Goal: Check status: Check status

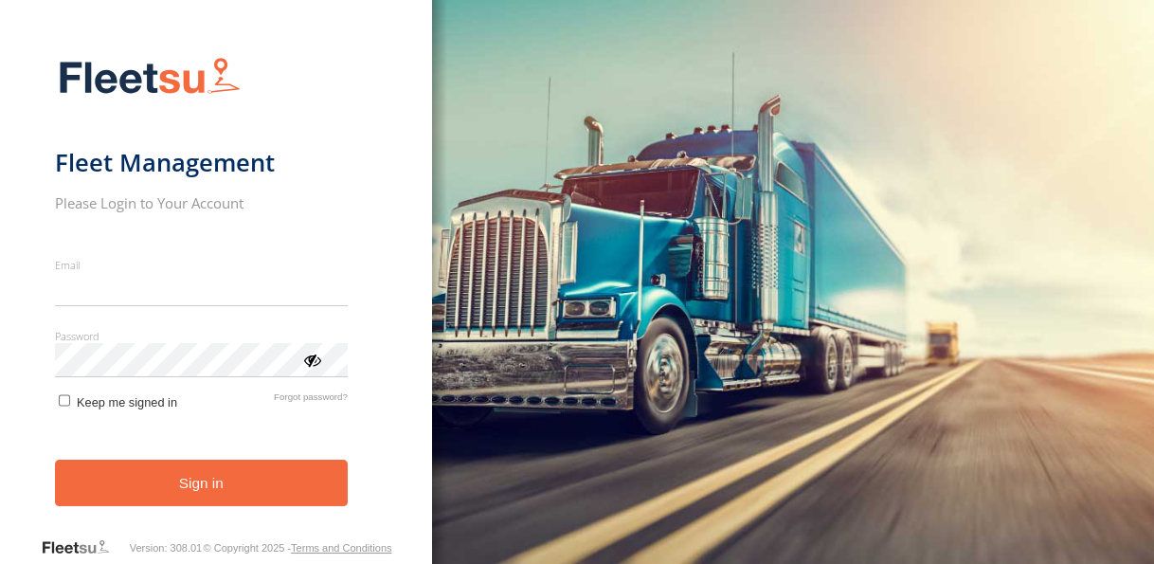
type input "**********"
click at [292, 503] on button "Sign in" at bounding box center [201, 483] width 293 height 46
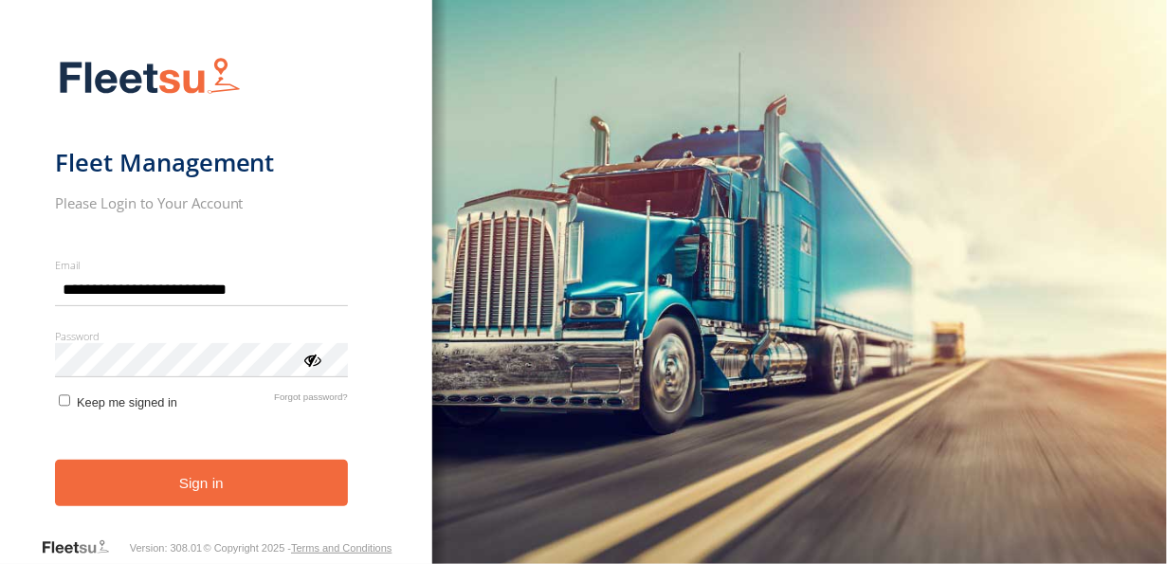
click at [292, 503] on button "Sign in" at bounding box center [201, 483] width 293 height 46
click at [291, 495] on button "Sign in" at bounding box center [201, 483] width 293 height 46
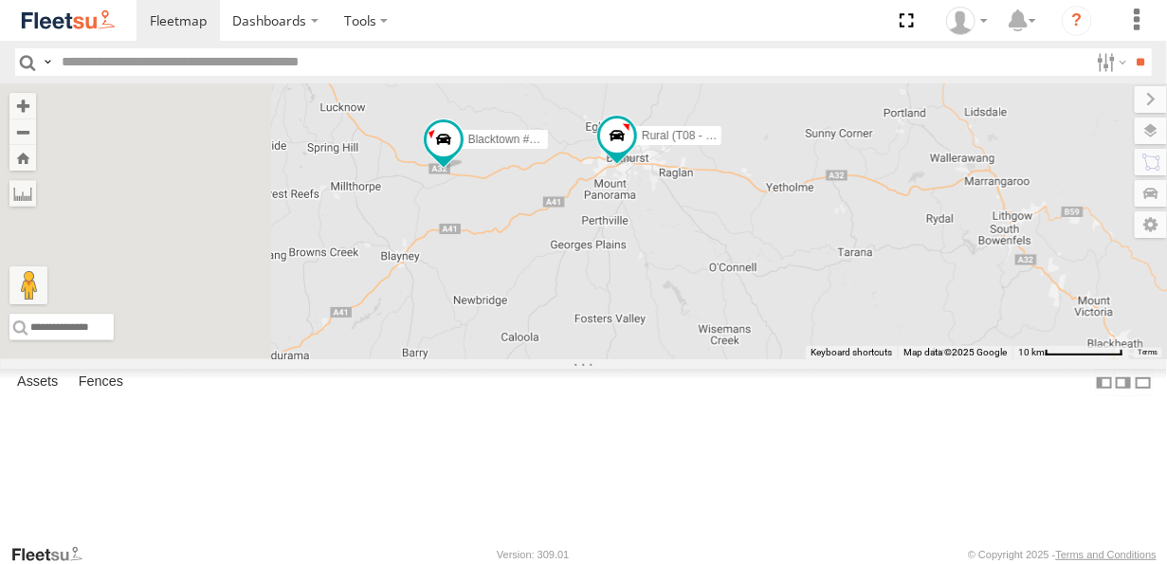
drag, startPoint x: 717, startPoint y: 276, endPoint x: 986, endPoint y: 297, distance: 269.0
click at [986, 297] on div "Rural (T08 - [PERSON_NAME]) Blacktown #1 (T09 - [PERSON_NAME]) SPARE (T04)" at bounding box center [583, 221] width 1167 height 276
drag, startPoint x: 950, startPoint y: 307, endPoint x: 766, endPoint y: 284, distance: 185.2
click at [768, 294] on div "Rural (T08 - [PERSON_NAME]) Blacktown #1 (T09 - [PERSON_NAME]) SPARE (T04)" at bounding box center [583, 221] width 1167 height 276
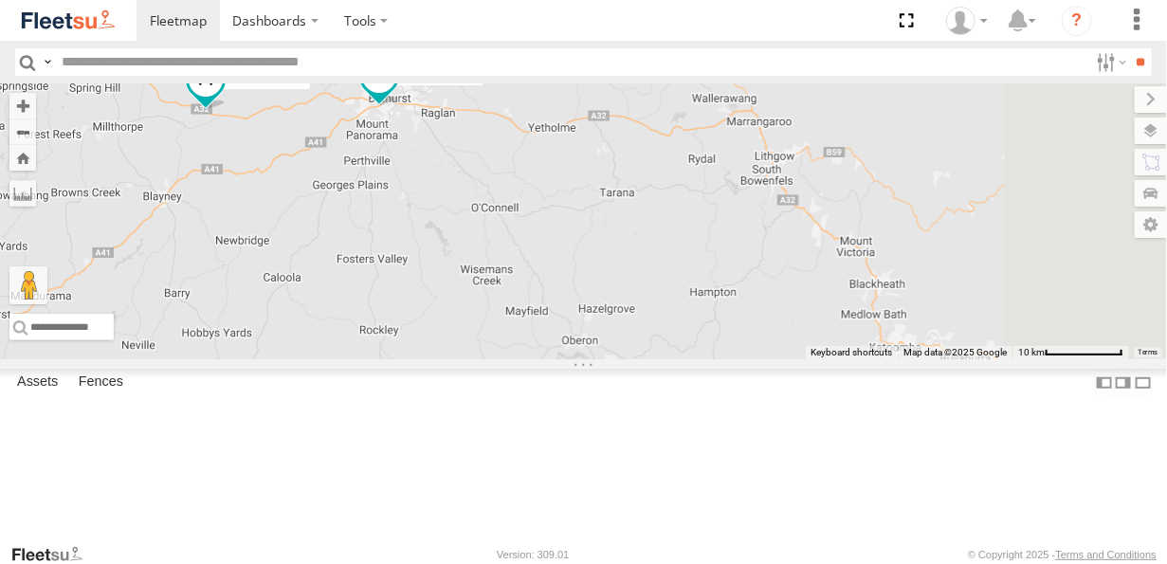
drag, startPoint x: 970, startPoint y: 353, endPoint x: 785, endPoint y: 252, distance: 211.6
click at [796, 259] on div "Rural (T08 - [PERSON_NAME]) Blacktown #1 (T09 - [PERSON_NAME]) SPARE (T04)" at bounding box center [583, 221] width 1167 height 276
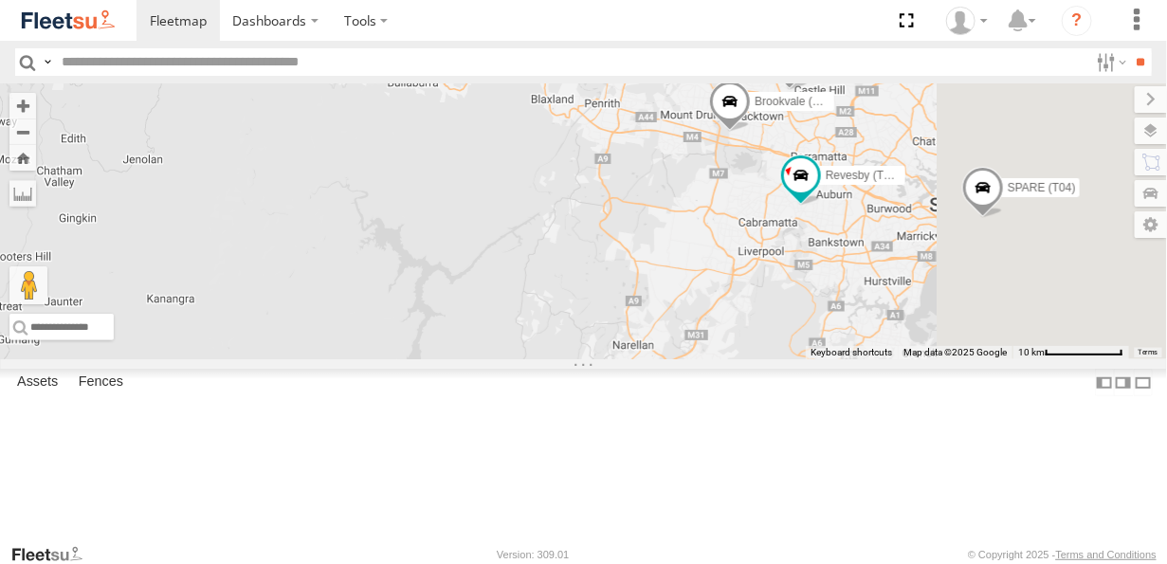
drag, startPoint x: 950, startPoint y: 316, endPoint x: 897, endPoint y: 324, distance: 52.8
click at [897, 324] on div "Rural (T08 - [PERSON_NAME]) Blacktown #1 (T09 - [PERSON_NAME]) SPARE (T04) Broo…" at bounding box center [583, 221] width 1167 height 276
